Goal: Task Accomplishment & Management: Manage account settings

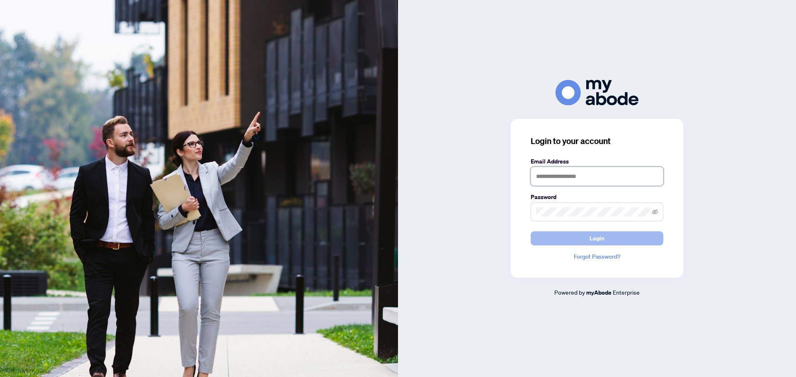
type input "**********"
click at [619, 241] on button "Login" at bounding box center [596, 239] width 133 height 14
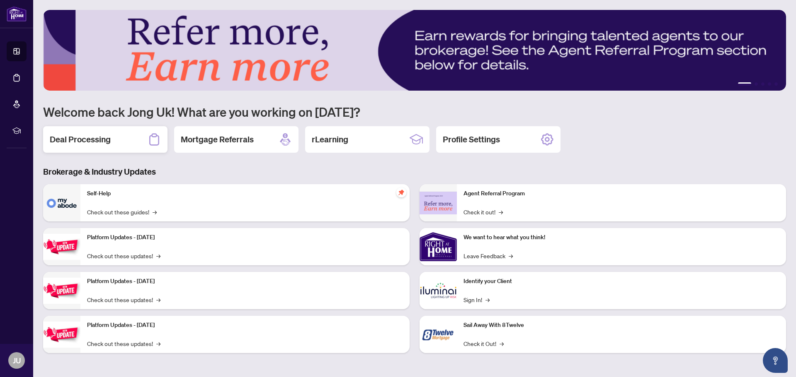
click at [113, 140] on div "Deal Processing" at bounding box center [105, 139] width 124 height 27
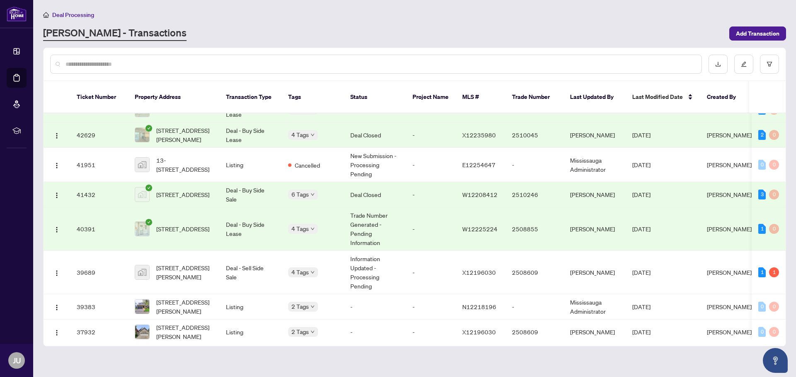
scroll to position [854, 0]
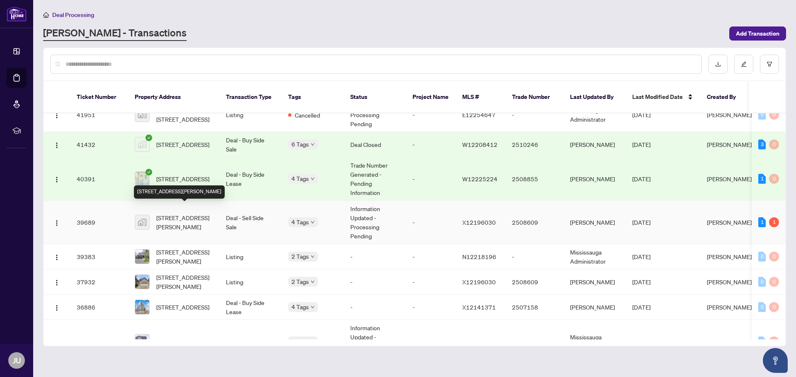
click at [190, 216] on span "436 Dansbury Drive, Waterloo, ON, Canada" at bounding box center [184, 222] width 56 height 18
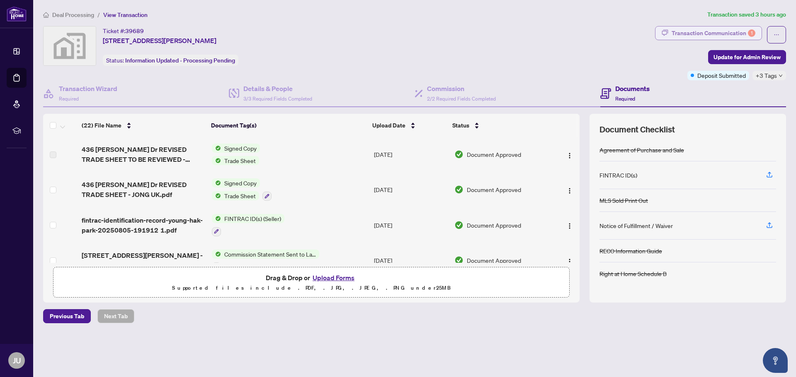
click at [708, 30] on div "Transaction Communication 1" at bounding box center [713, 33] width 84 height 13
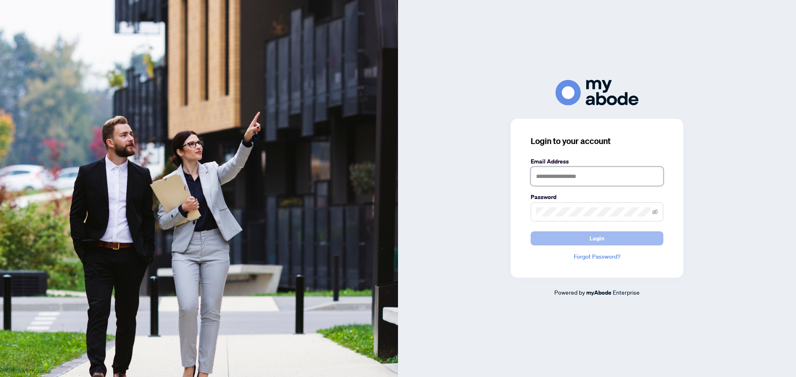
type input "**********"
click at [622, 237] on button "Login" at bounding box center [596, 239] width 133 height 14
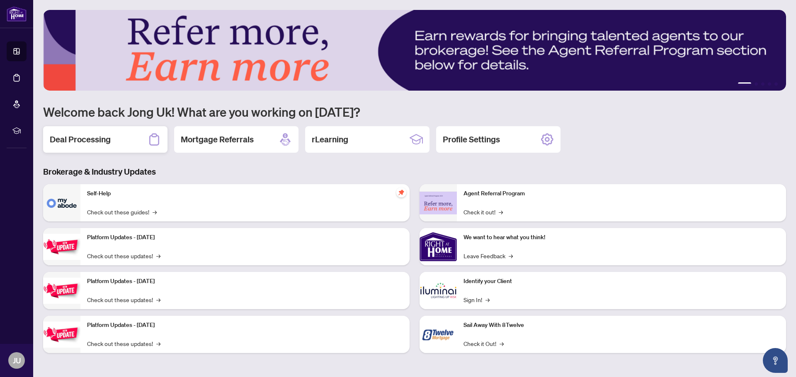
click at [127, 138] on div "Deal Processing" at bounding box center [105, 139] width 124 height 27
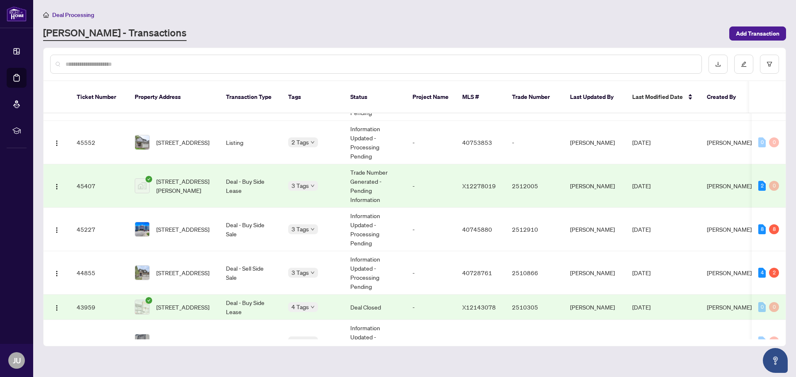
scroll to position [564, 0]
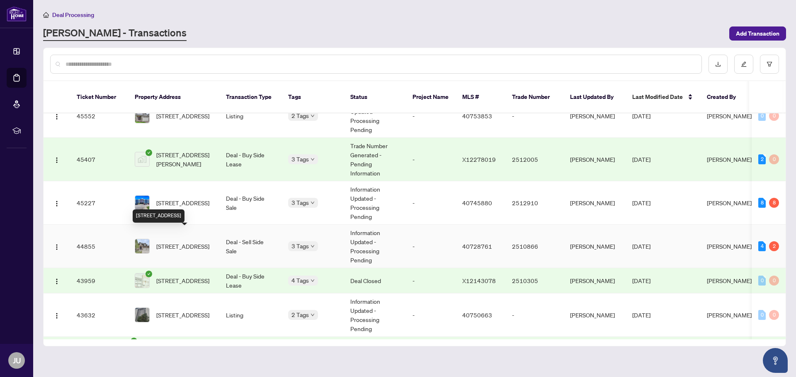
click at [189, 242] on span "320 Deerfoot Trail, Waterloo, ON N2K 0B4, Canada" at bounding box center [182, 246] width 53 height 9
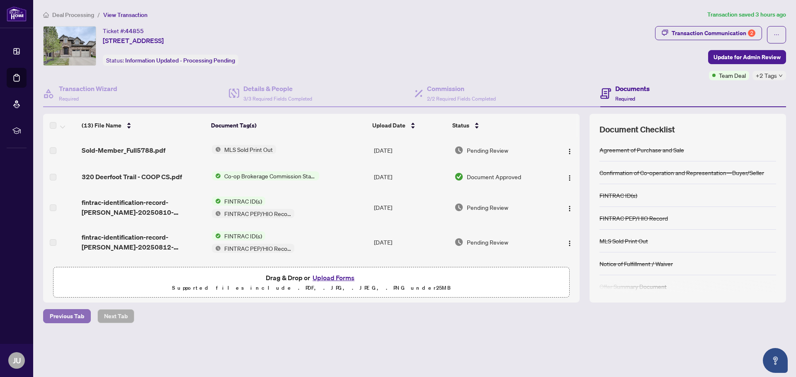
click at [74, 319] on span "Previous Tab" at bounding box center [67, 316] width 34 height 13
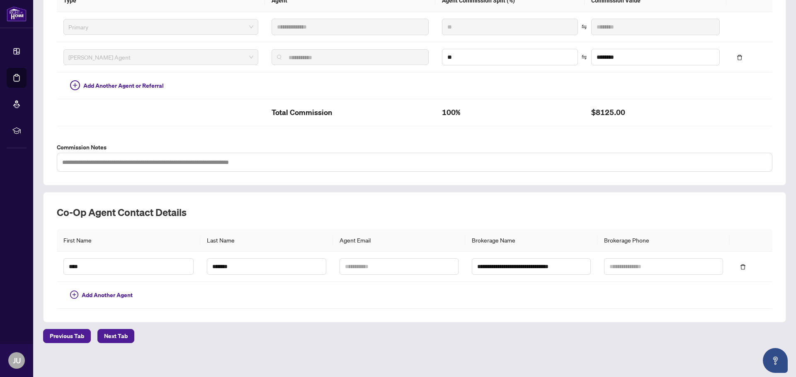
scroll to position [229, 0]
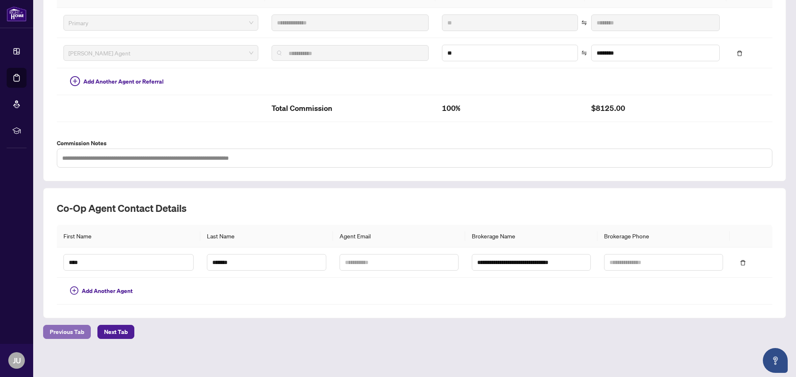
click at [65, 330] on span "Previous Tab" at bounding box center [67, 332] width 34 height 13
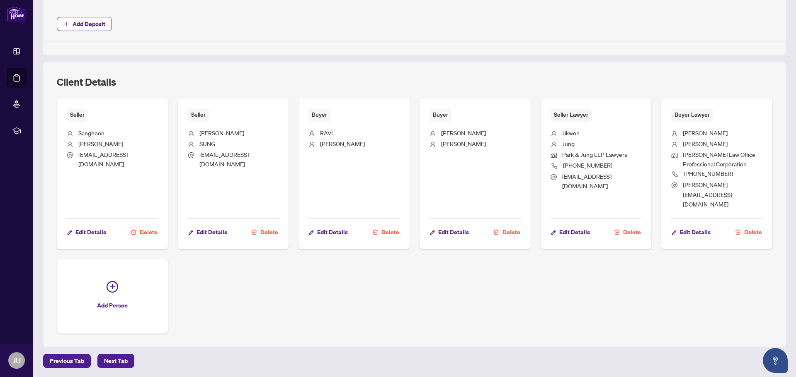
scroll to position [479, 0]
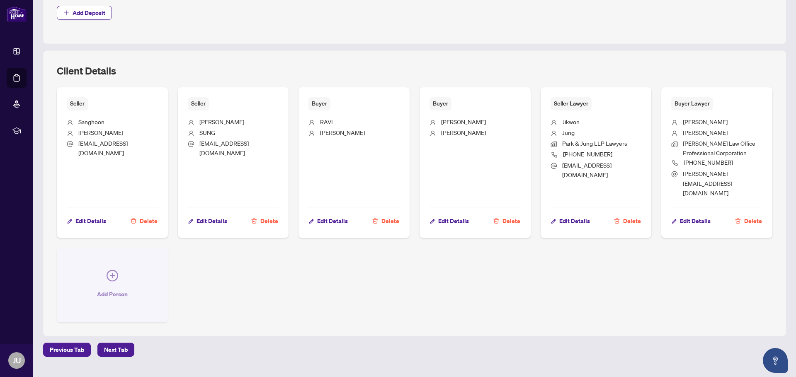
click at [111, 270] on icon "plus-circle" at bounding box center [112, 276] width 12 height 12
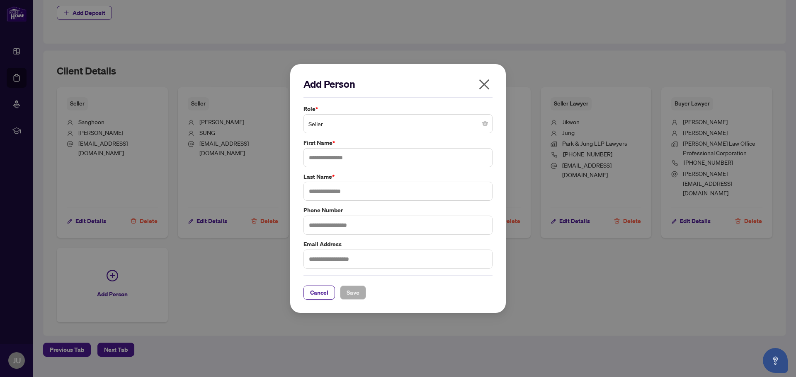
click at [624, 12] on div "Add Person Role * Seller First Name * Last Name * Phone Number Email Address Ca…" at bounding box center [398, 188] width 796 height 377
drag, startPoint x: 623, startPoint y: 286, endPoint x: 626, endPoint y: 304, distance: 18.8
click at [623, 285] on div "Add Person Role * Seller First Name * Last Name * Phone Number Email Address Ca…" at bounding box center [398, 188] width 796 height 377
click at [666, 350] on div "Add Person Role * Seller First Name * Last Name * Phone Number Email Address Ca…" at bounding box center [398, 188] width 796 height 377
click at [315, 293] on span "Cancel" at bounding box center [319, 292] width 18 height 13
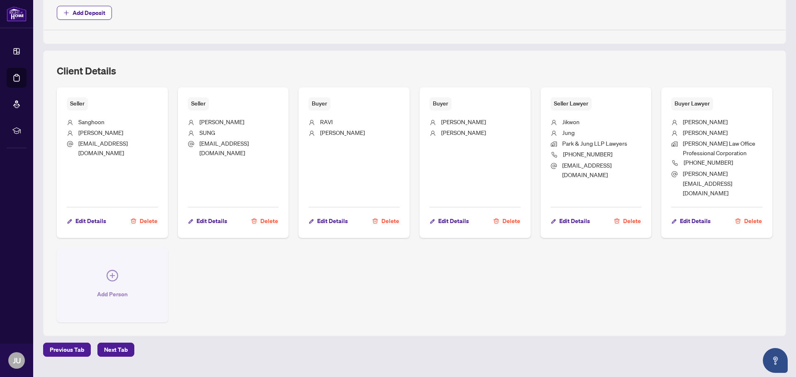
click at [110, 270] on icon "plus-circle" at bounding box center [112, 276] width 12 height 12
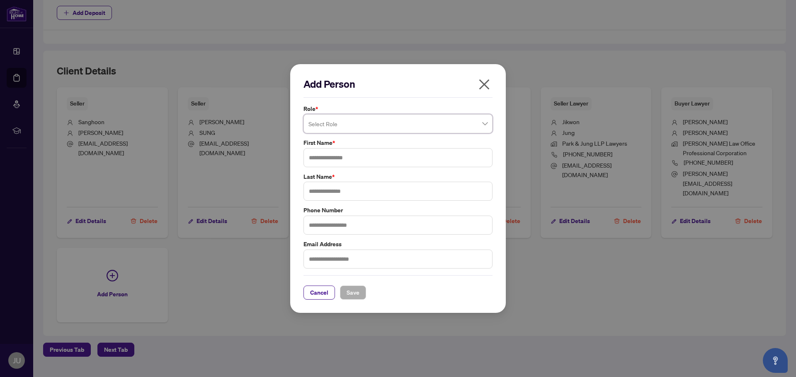
click at [485, 125] on span at bounding box center [397, 124] width 179 height 16
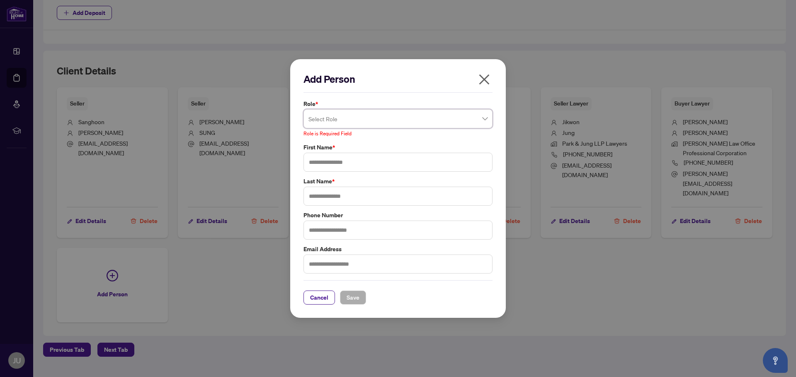
click at [484, 88] on span "button" at bounding box center [483, 81] width 13 height 17
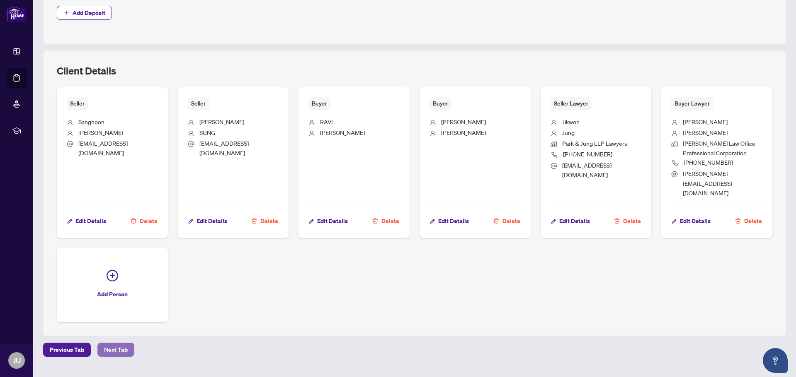
click at [122, 344] on span "Next Tab" at bounding box center [116, 350] width 24 height 13
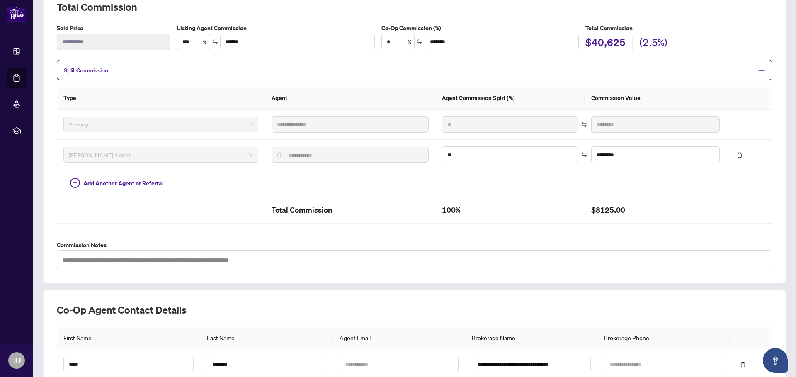
scroll to position [229, 0]
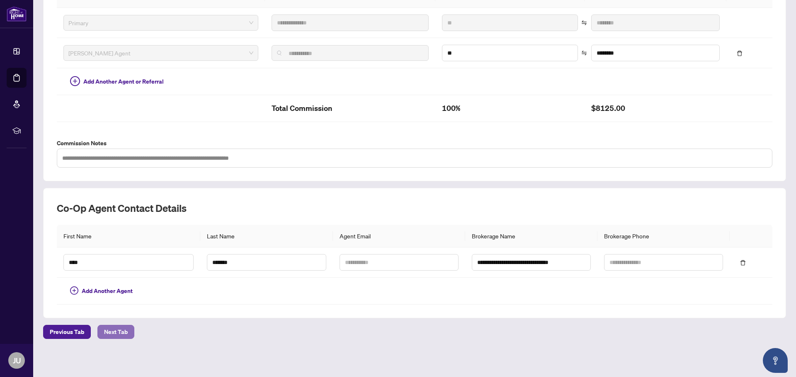
click at [120, 332] on span "Next Tab" at bounding box center [116, 332] width 24 height 13
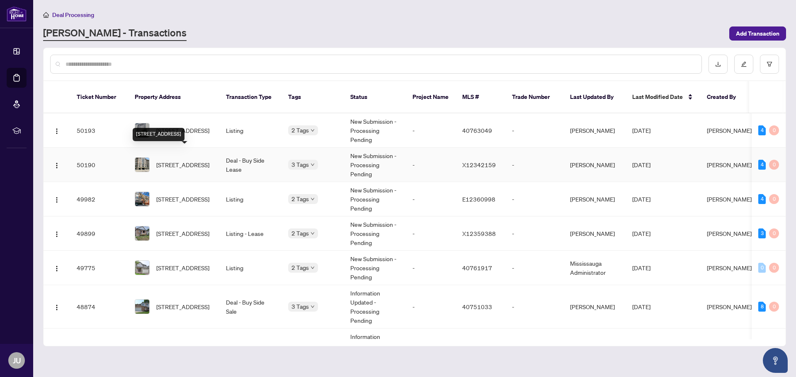
click at [170, 160] on span "602-778 Laurelwood Dr, Waterloo, Ontario N2V 0A8, Canada" at bounding box center [182, 164] width 53 height 9
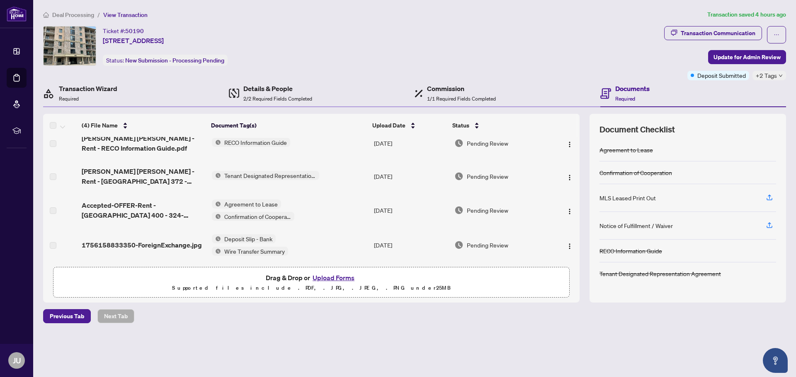
scroll to position [13, 0]
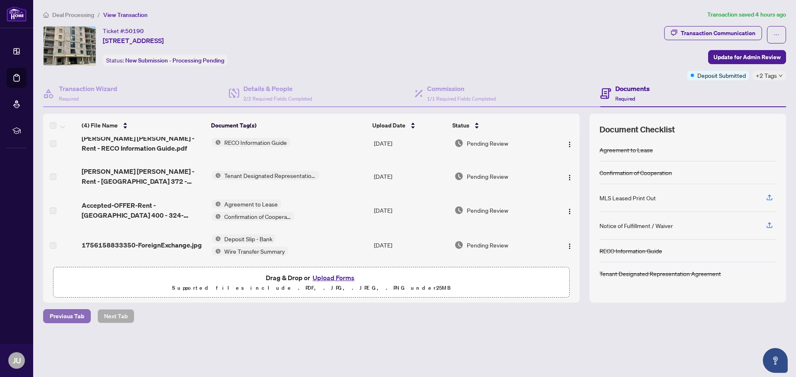
click at [69, 317] on span "Previous Tab" at bounding box center [67, 316] width 34 height 13
